Goal: Task Accomplishment & Management: Use online tool/utility

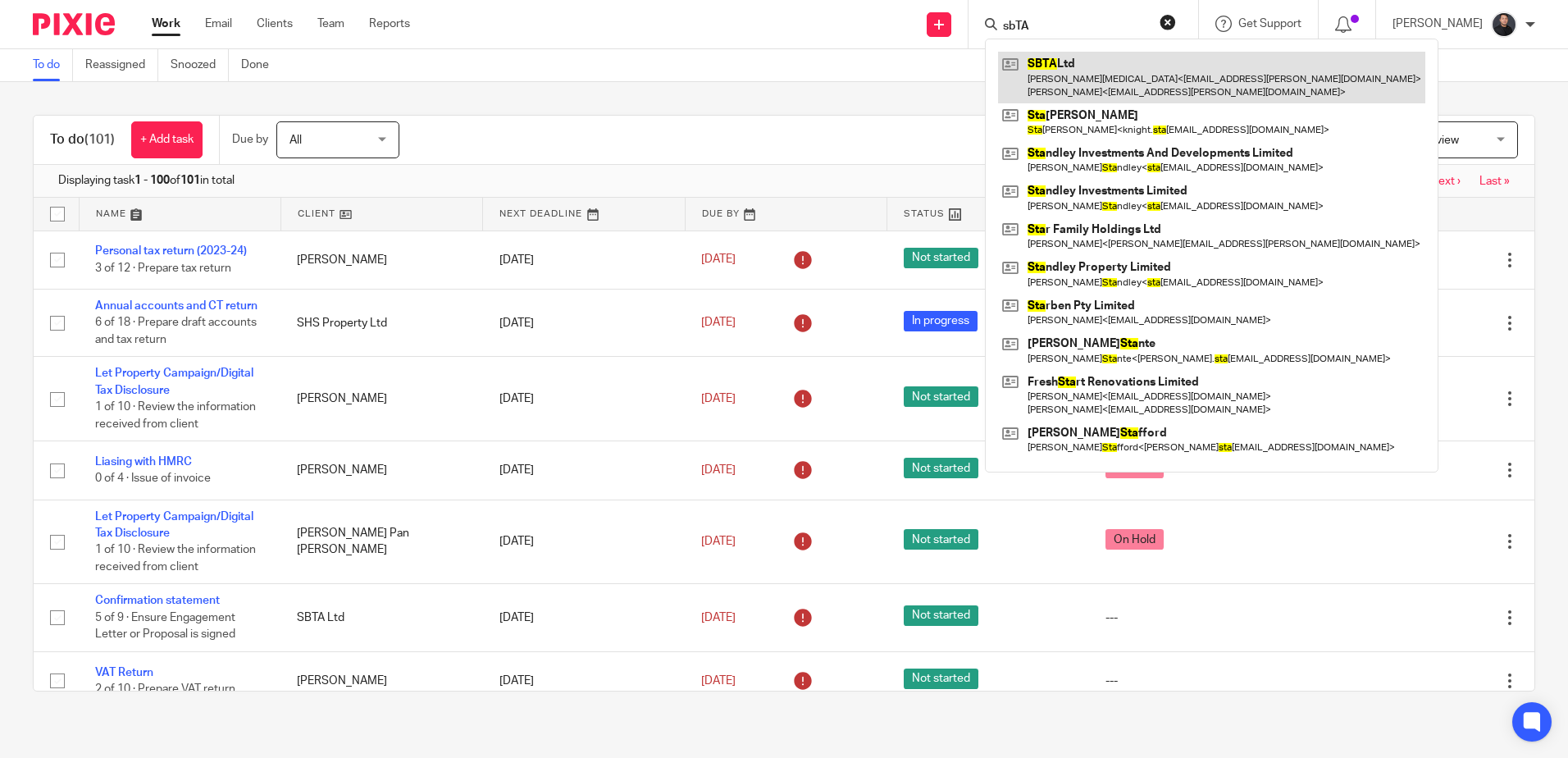
type input "sbTA"
click at [1066, 76] on link at bounding box center [1212, 77] width 427 height 51
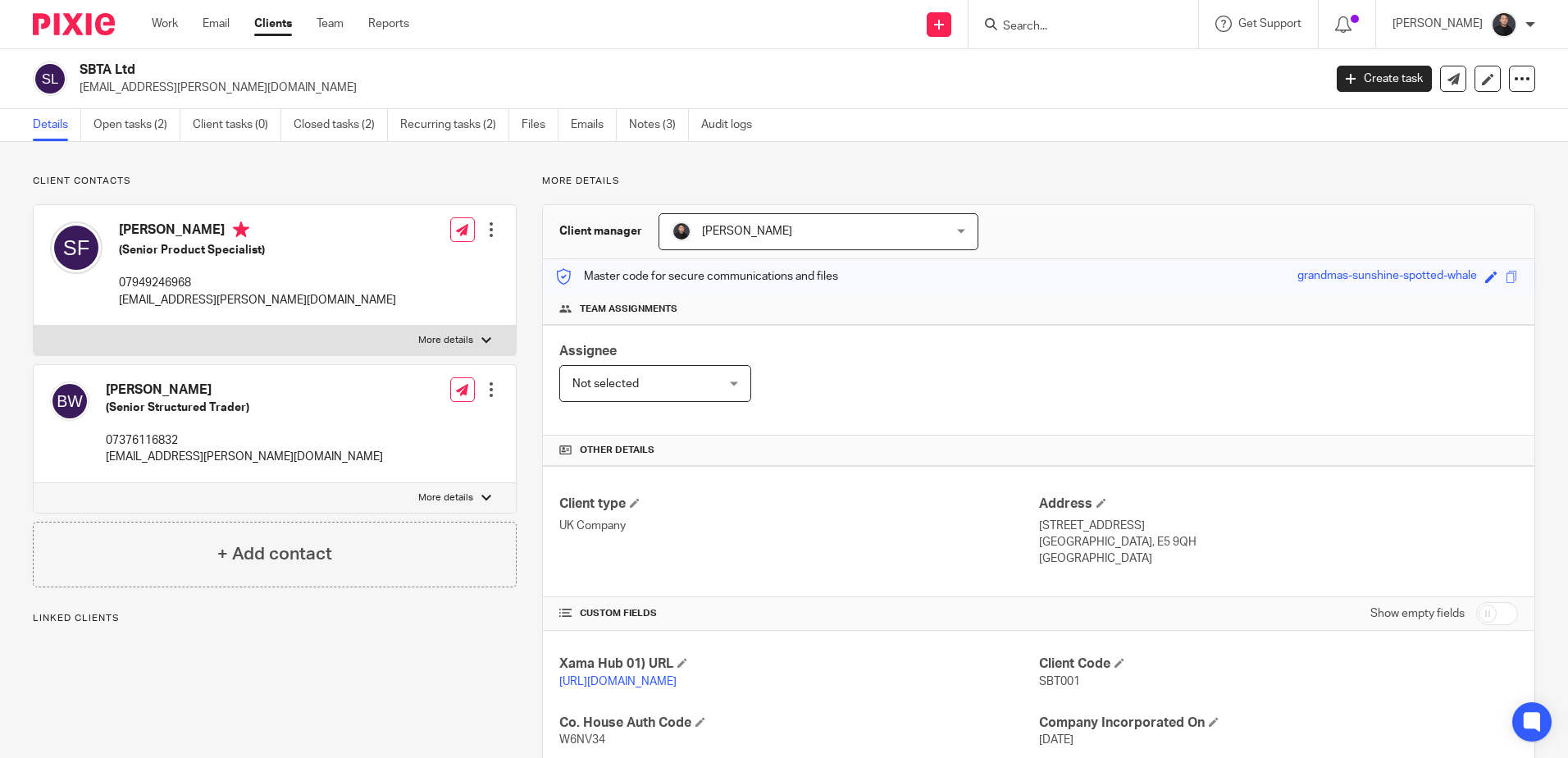
scroll to position [242, 0]
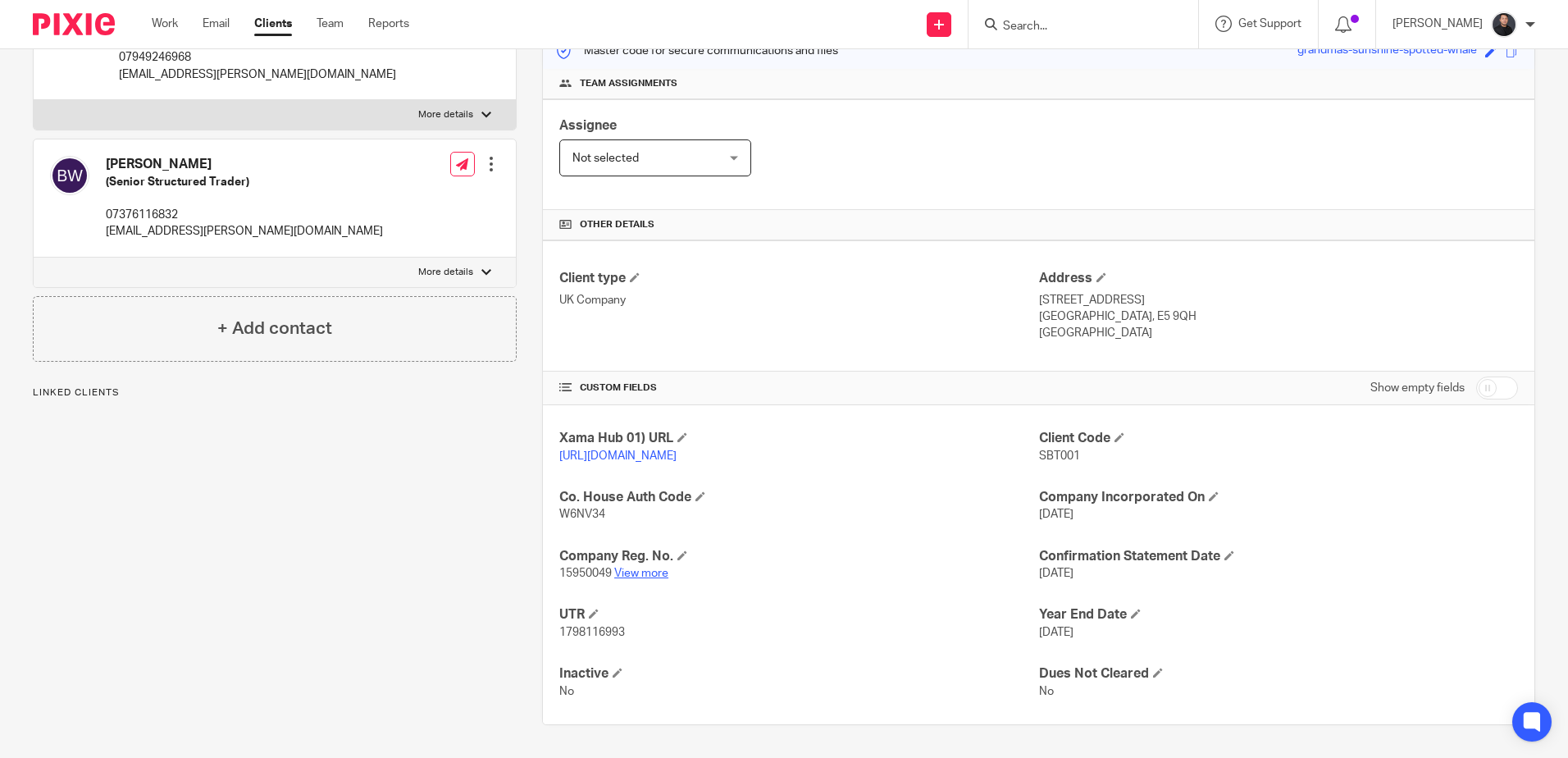
click at [627, 570] on link "View more" at bounding box center [641, 573] width 54 height 11
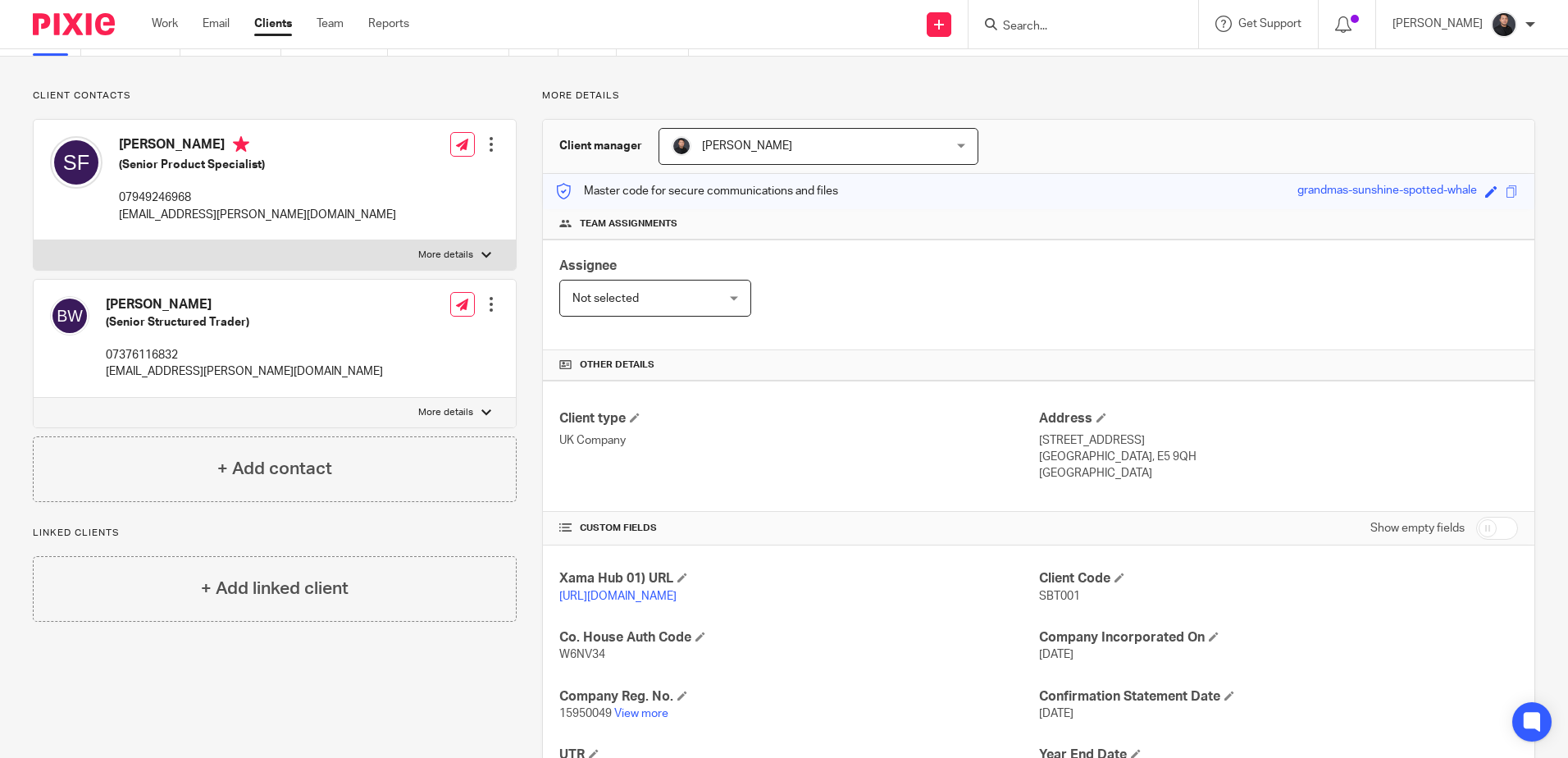
scroll to position [0, 0]
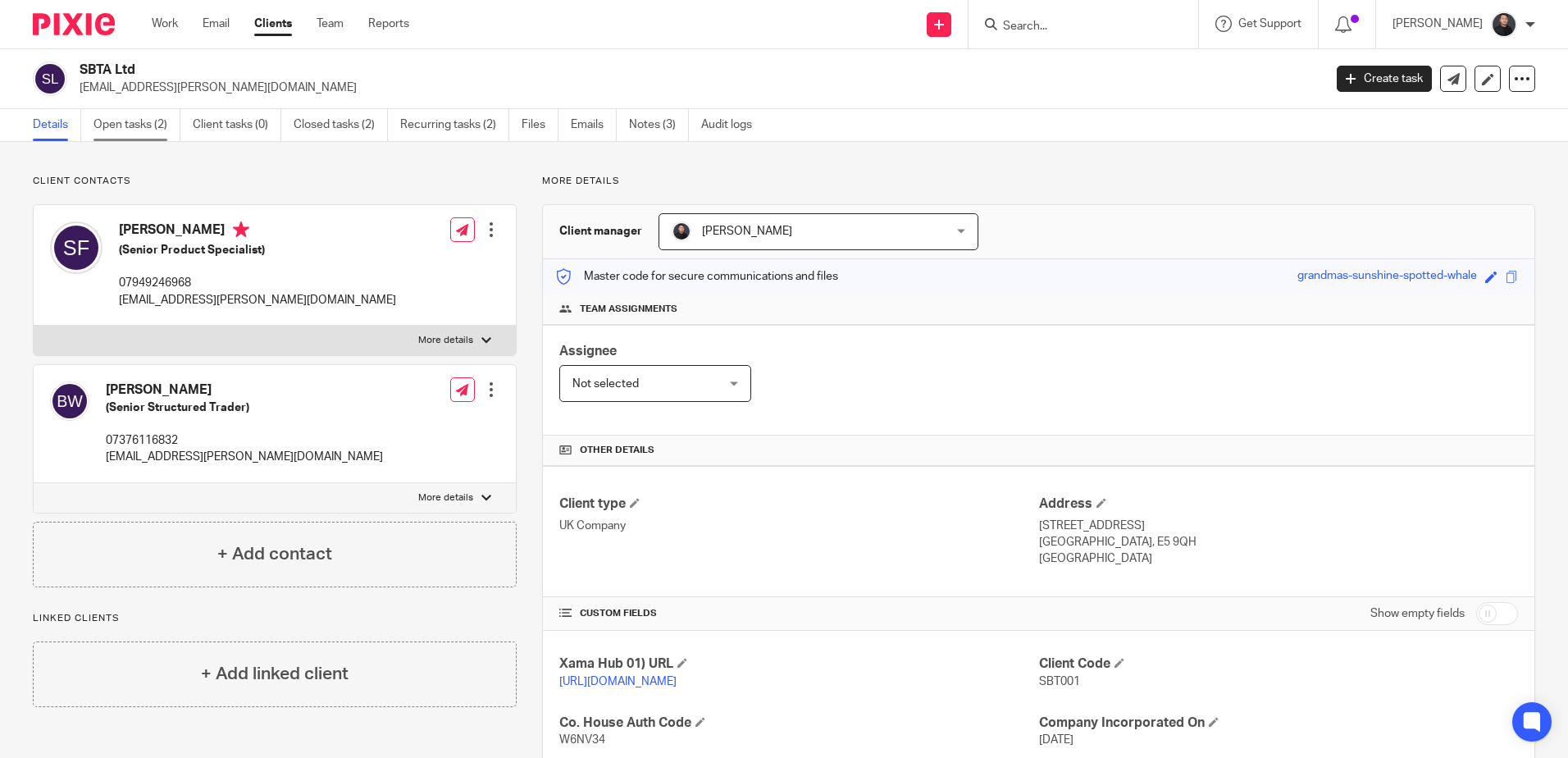
click at [127, 132] on link "Open tasks (2)" at bounding box center [137, 125] width 87 height 32
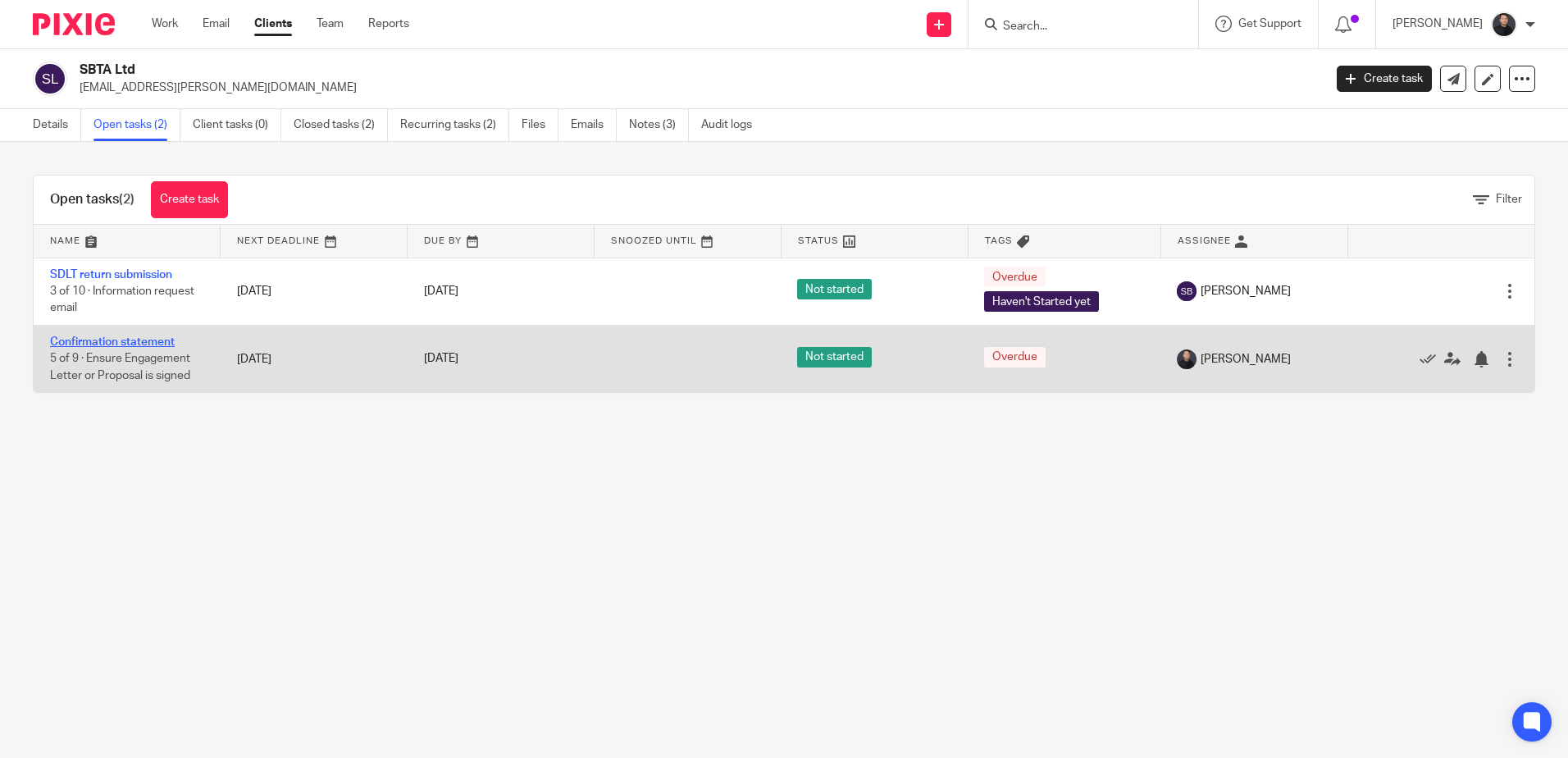
click at [113, 342] on link "Confirmation statement" at bounding box center [112, 342] width 125 height 11
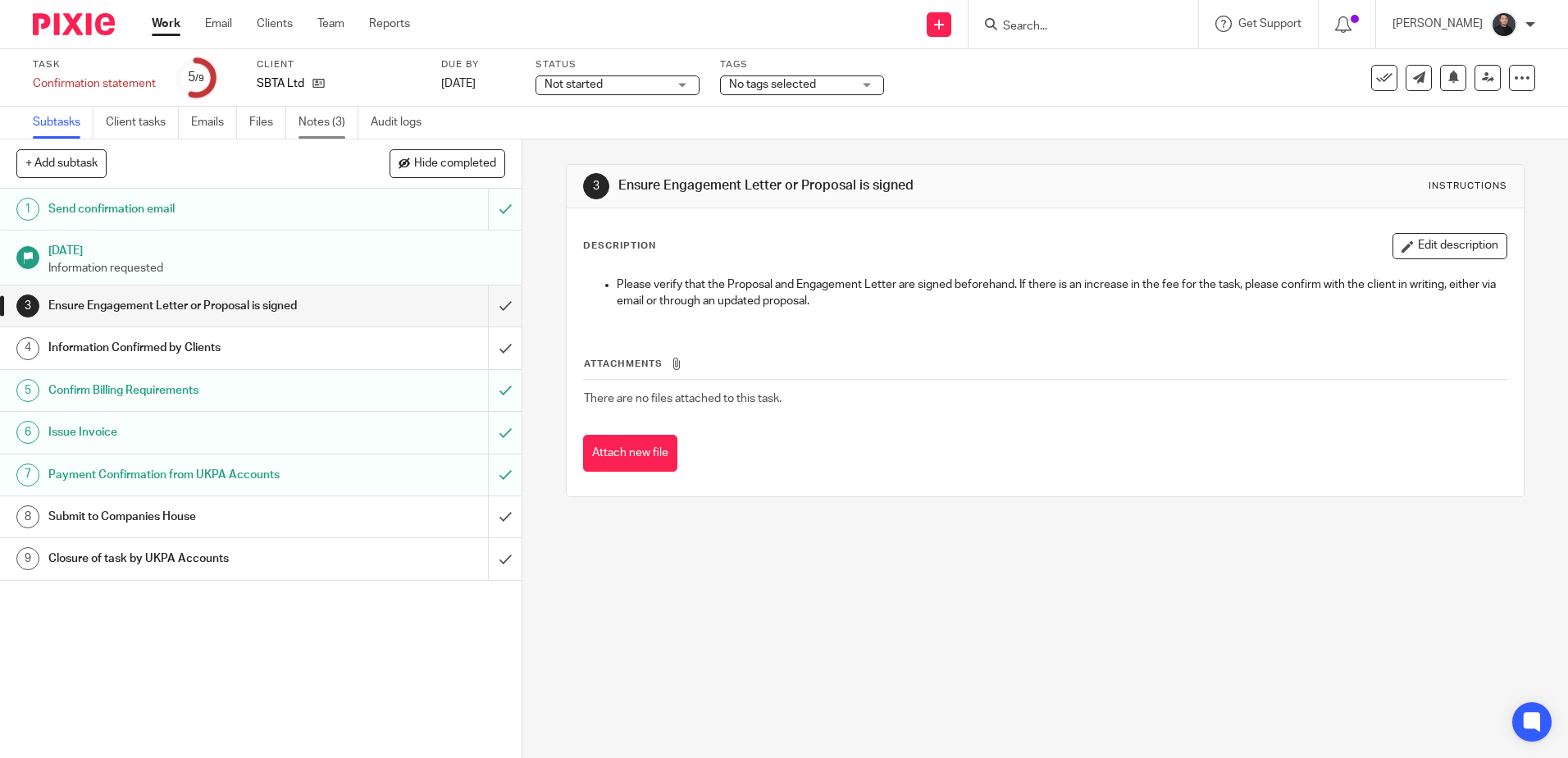
click at [329, 119] on link "Notes (3)" at bounding box center [328, 122] width 60 height 32
click at [493, 300] on input "submit" at bounding box center [260, 305] width 522 height 41
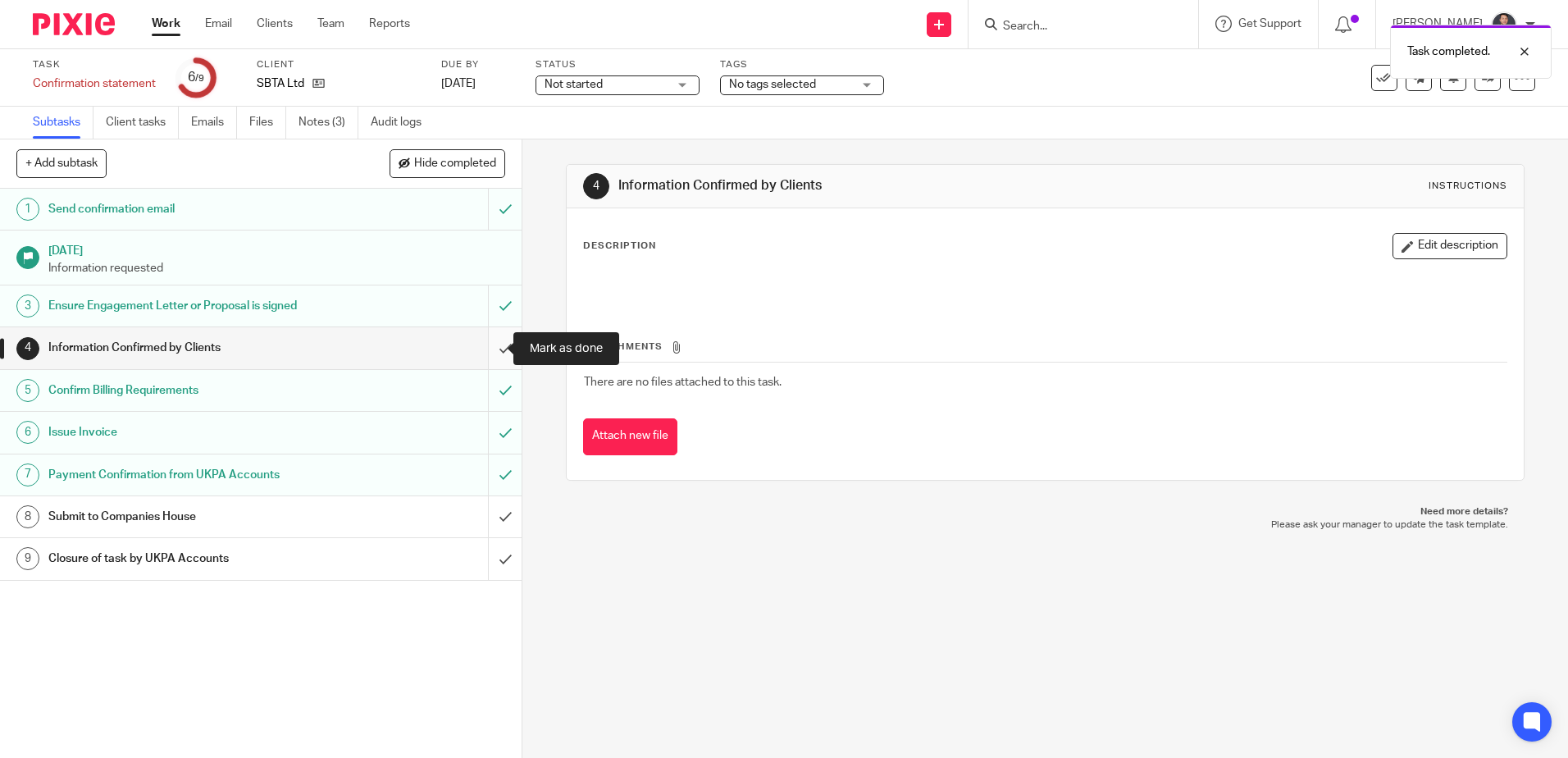
click at [484, 343] on input "submit" at bounding box center [260, 347] width 522 height 41
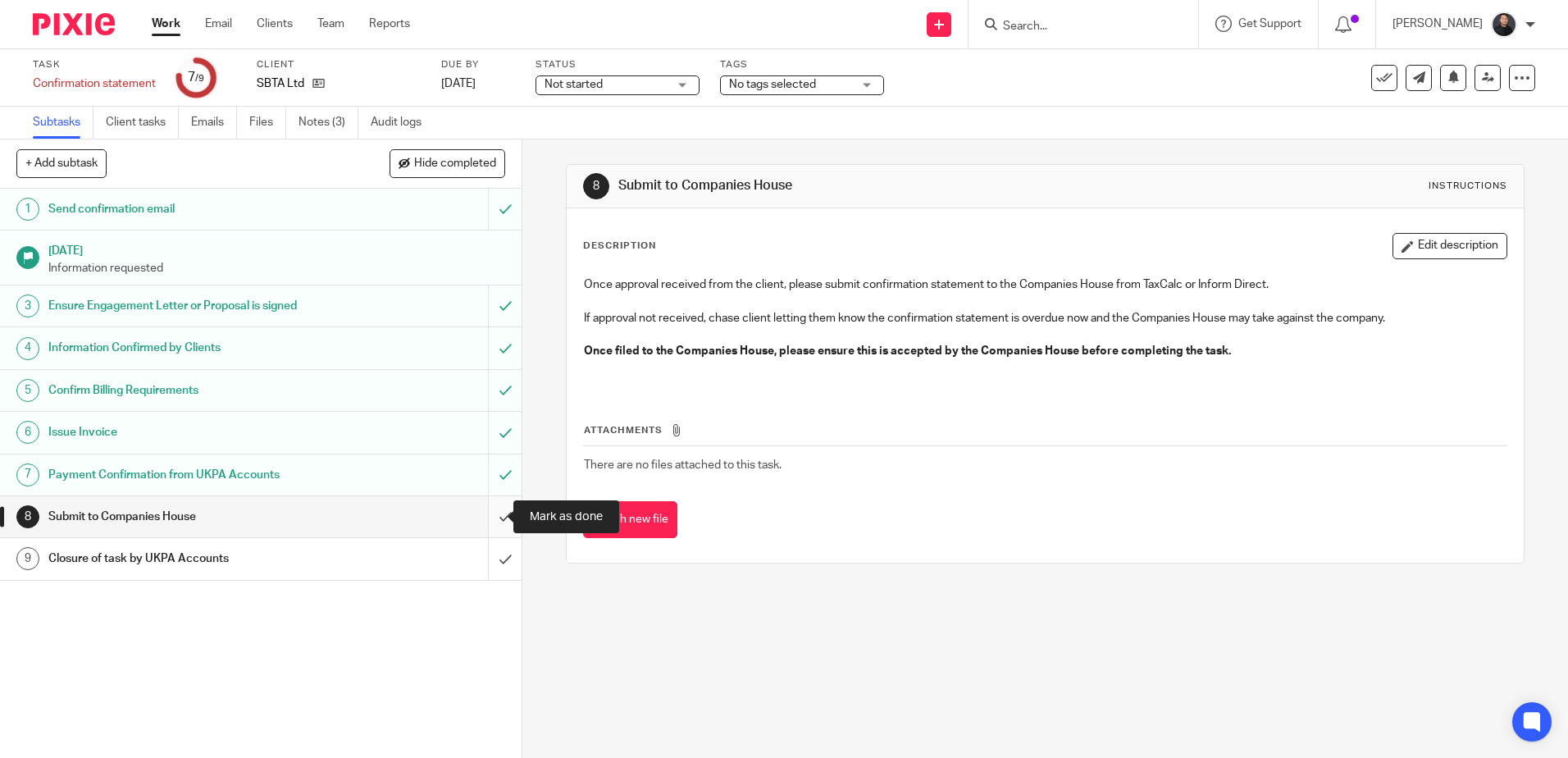
click at [484, 522] on input "submit" at bounding box center [260, 517] width 522 height 41
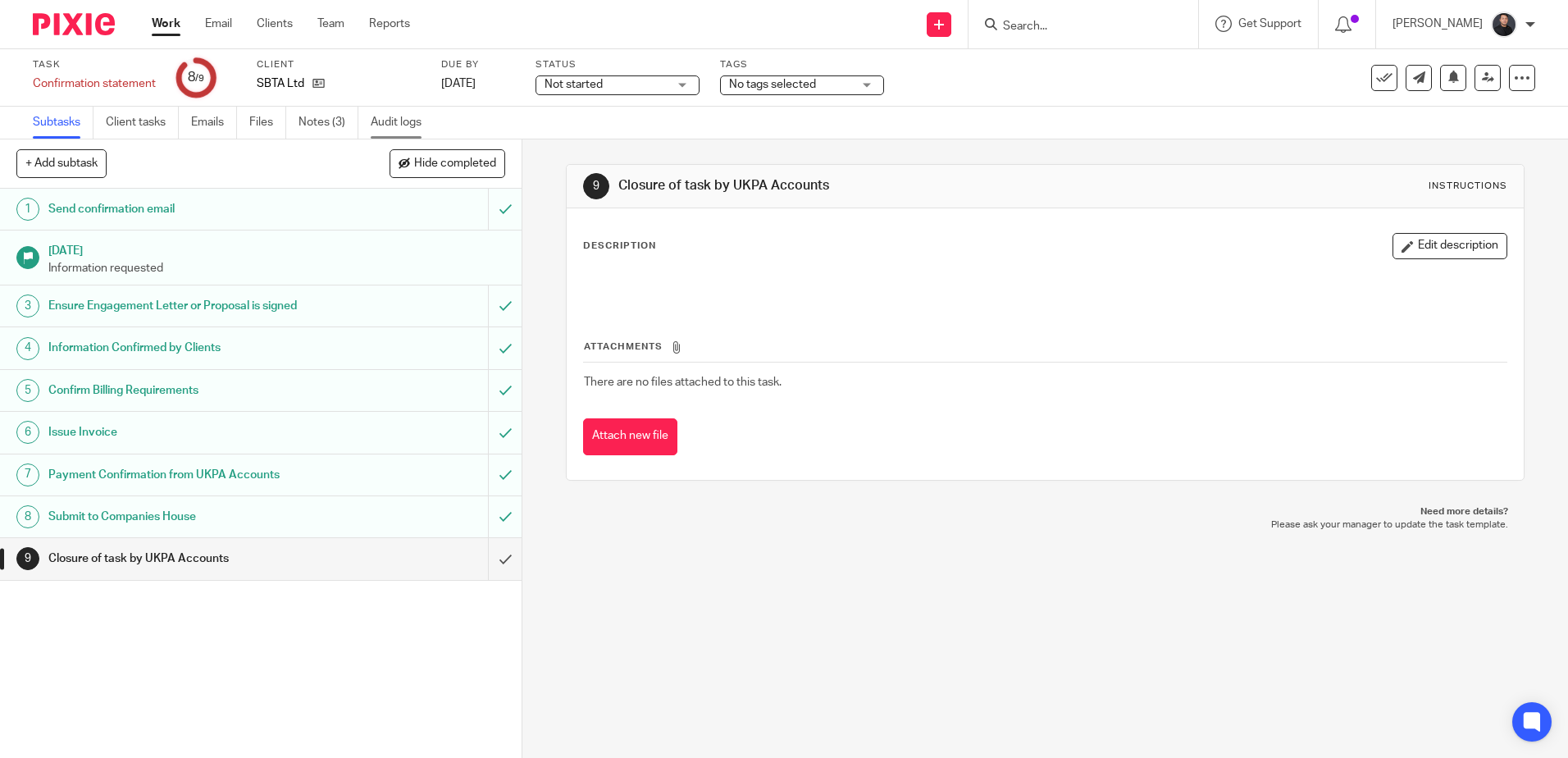
drag, startPoint x: 320, startPoint y: 121, endPoint x: 406, endPoint y: 112, distance: 86.5
click at [320, 121] on link "Notes (3)" at bounding box center [328, 122] width 60 height 32
click at [1482, 80] on icon at bounding box center [1488, 78] width 12 height 12
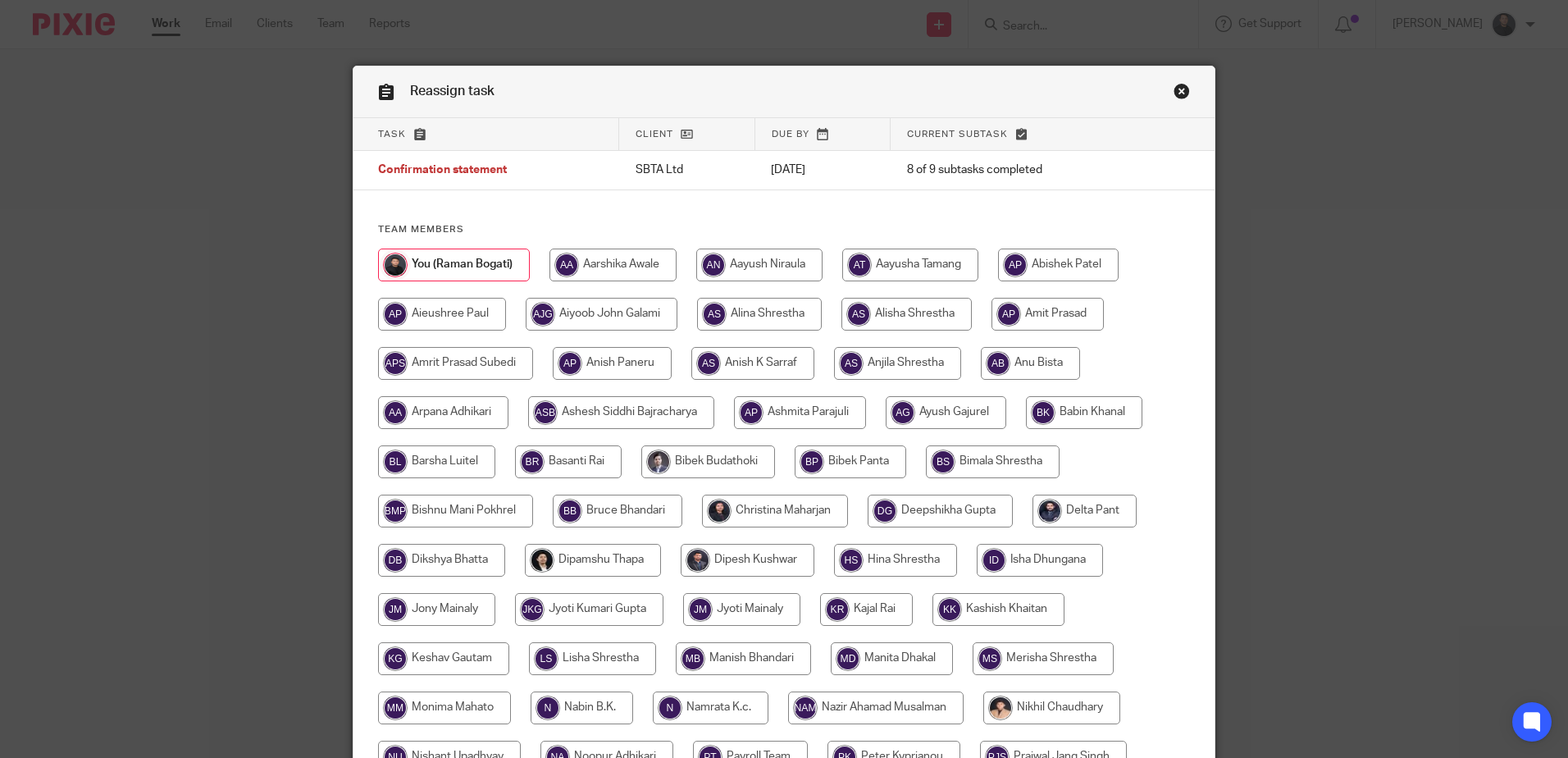
scroll to position [512, 0]
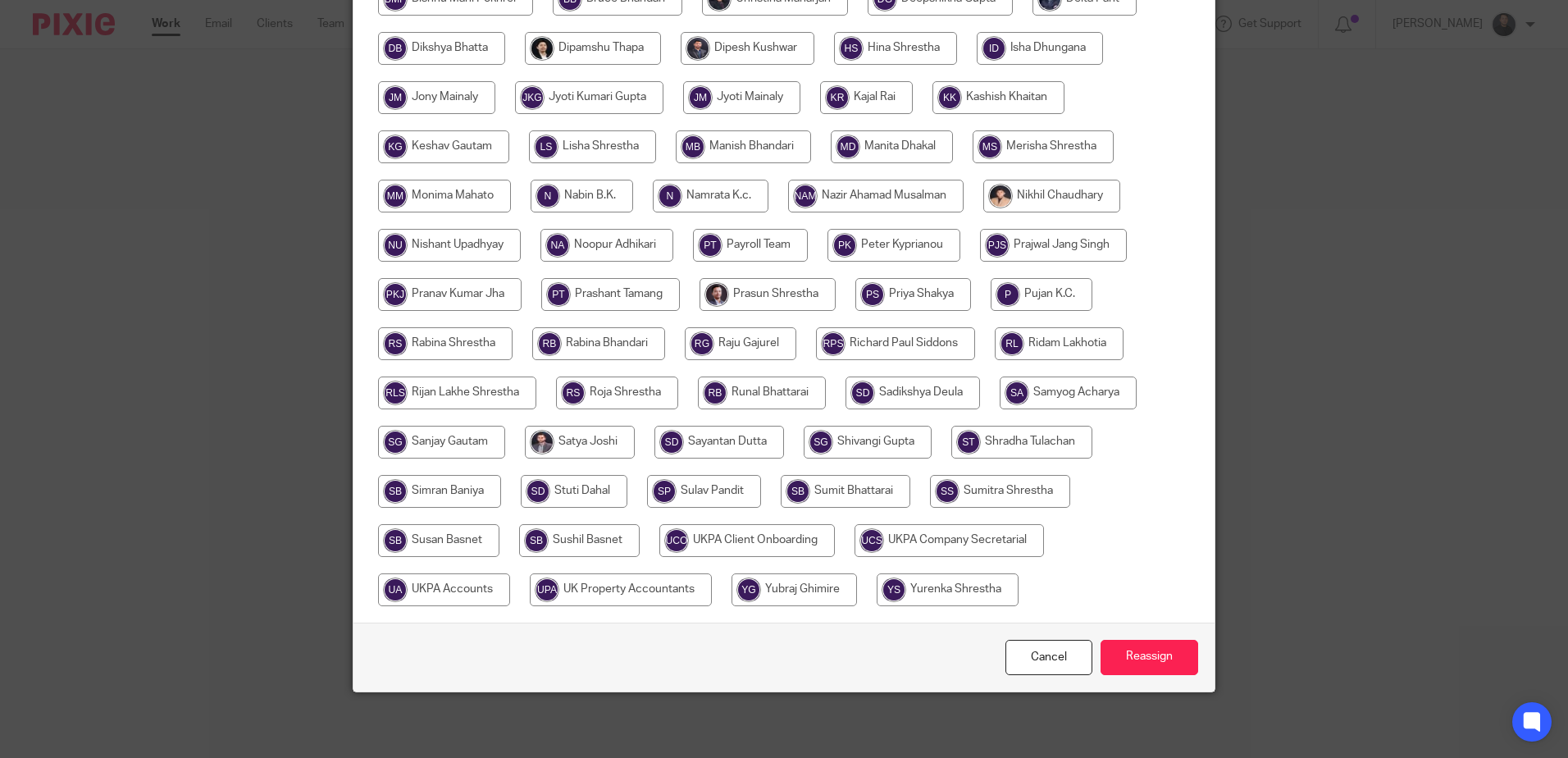
drag, startPoint x: 447, startPoint y: 594, endPoint x: 1226, endPoint y: 632, distance: 779.9
click at [449, 594] on input "radio" at bounding box center [444, 590] width 132 height 33
radio input "true"
drag, startPoint x: 1159, startPoint y: 660, endPoint x: 1154, endPoint y: 620, distance: 40.3
click at [1159, 659] on input "Reassign" at bounding box center [1149, 658] width 98 height 35
